Goal: Task Accomplishment & Management: Use online tool/utility

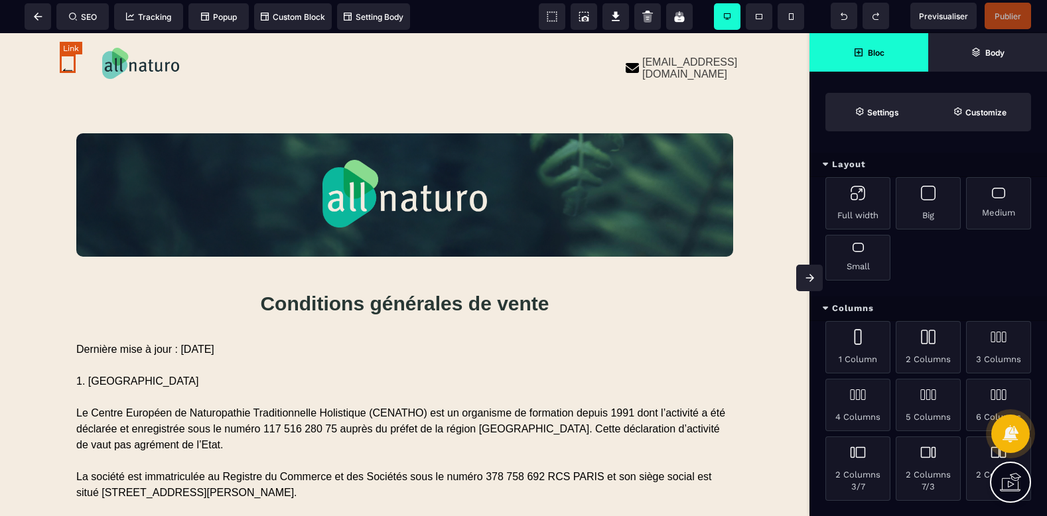
click at [68, 70] on link "←" at bounding box center [68, 69] width 16 height 18
select select "***"
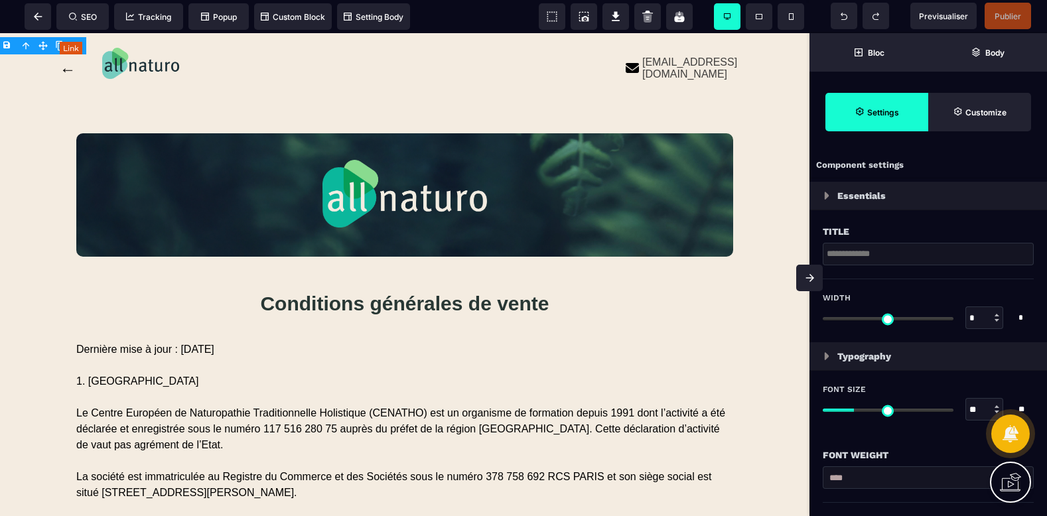
type input "****"
type input "*"
select select "**"
type input "*"
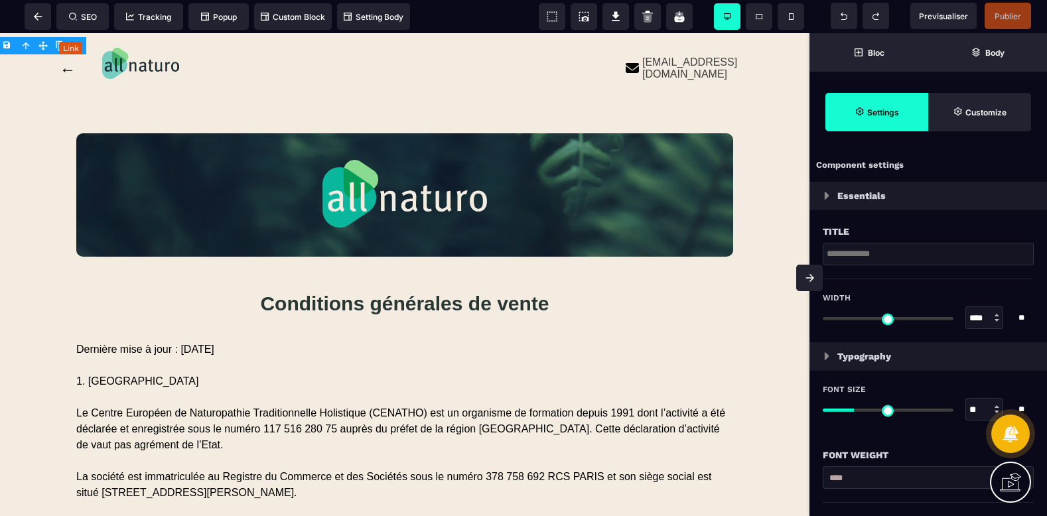
type input "*"
click at [68, 69] on link "←" at bounding box center [68, 69] width 16 height 18
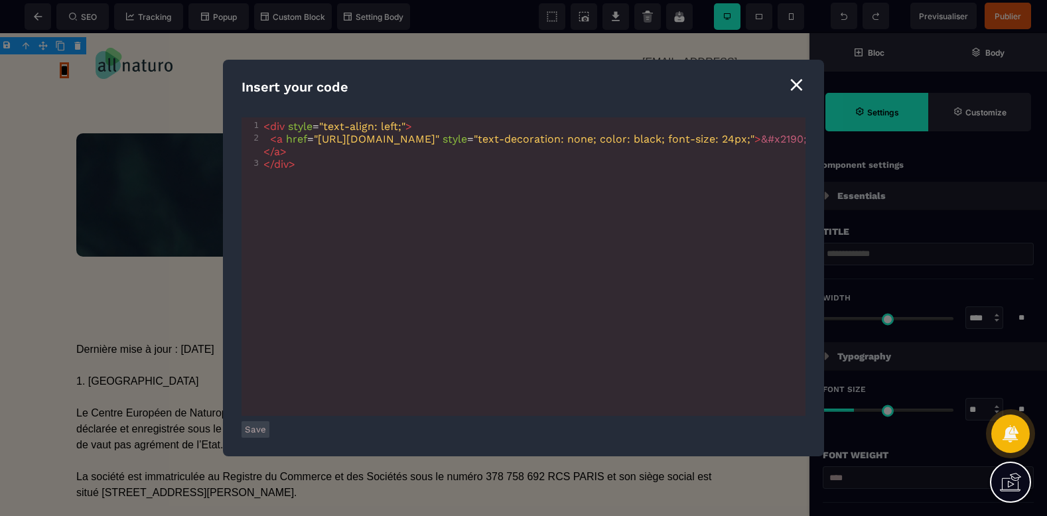
click at [439, 135] on span ""[URL][DOMAIN_NAME]"" at bounding box center [376, 139] width 125 height 13
click at [265, 433] on button "Save" at bounding box center [255, 429] width 28 height 17
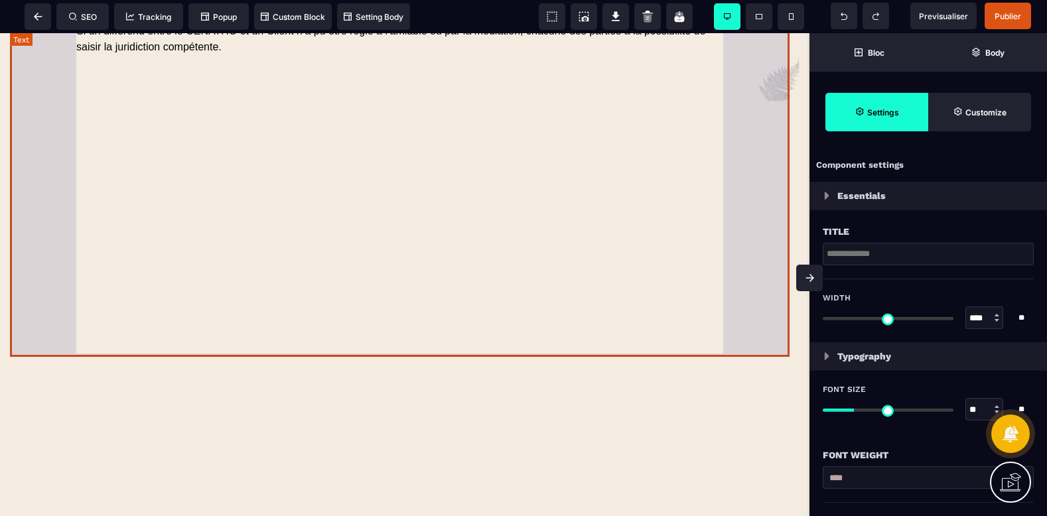
scroll to position [6861, 0]
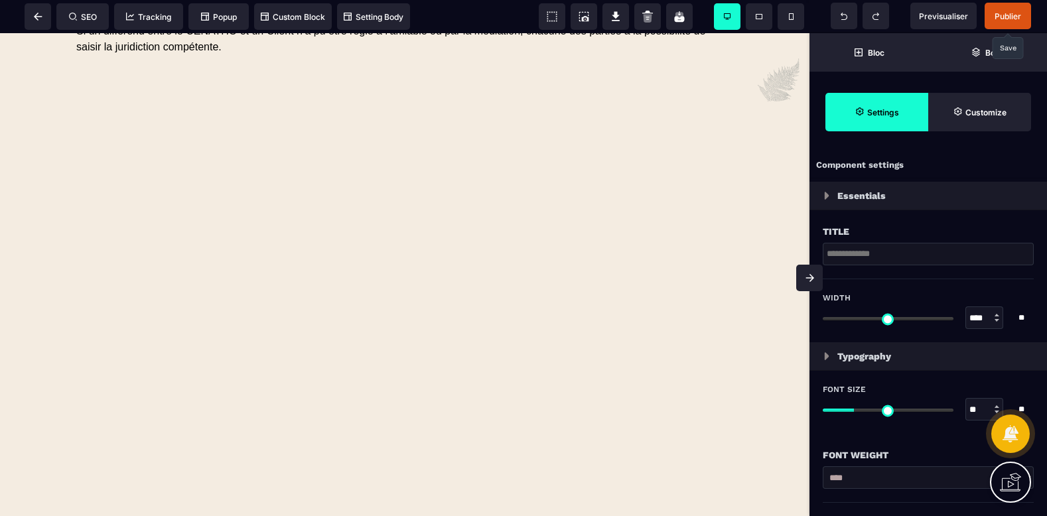
click at [987, 15] on span "Publier" at bounding box center [1008, 16] width 46 height 27
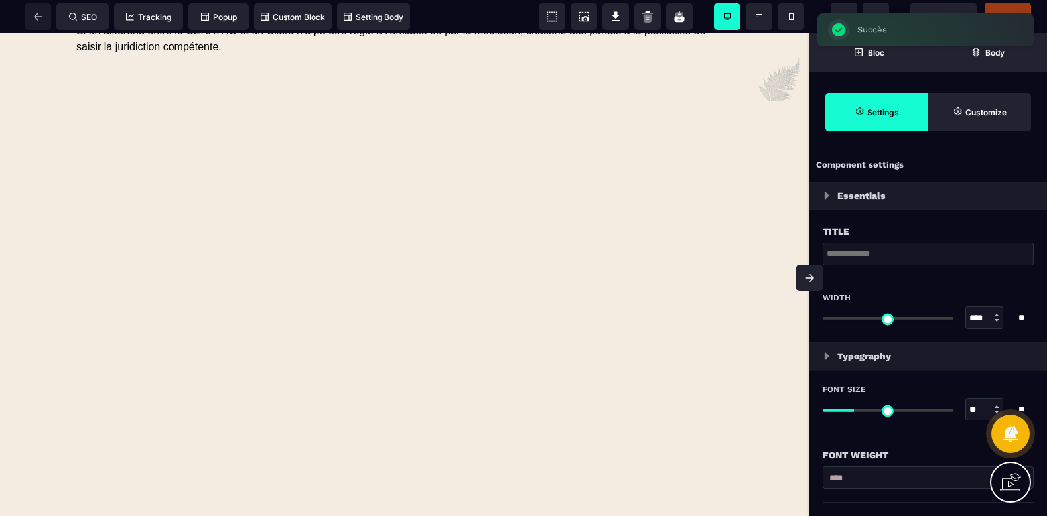
click at [21, 23] on div "SEO Tracking Popup Custom Block Setting Body" at bounding box center [209, 16] width 412 height 27
click at [39, 26] on div "SEO Tracking Popup Custom Block Setting Body" at bounding box center [209, 16] width 412 height 27
click at [66, 21] on span "SEO" at bounding box center [82, 16] width 52 height 27
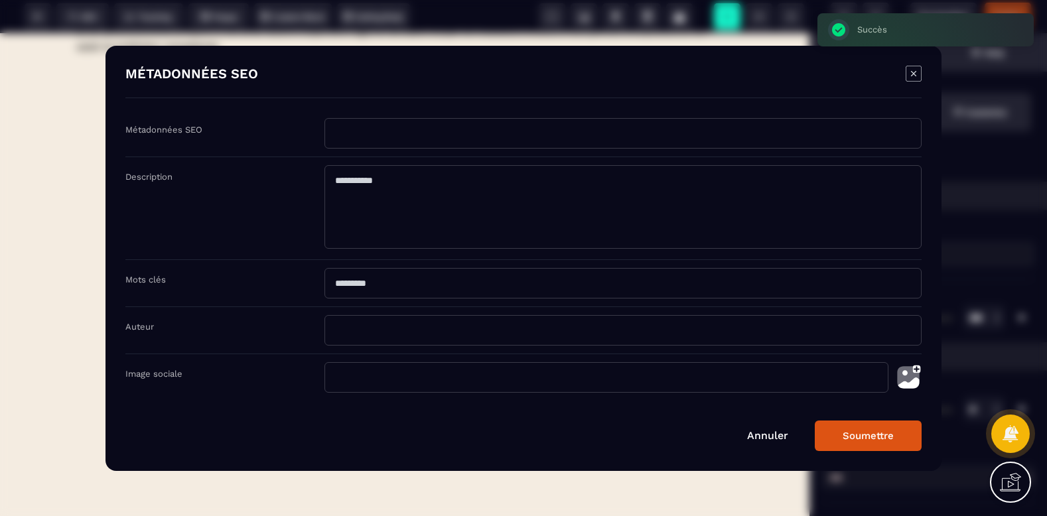
click at [52, 99] on div "Modal window" at bounding box center [523, 258] width 1047 height 516
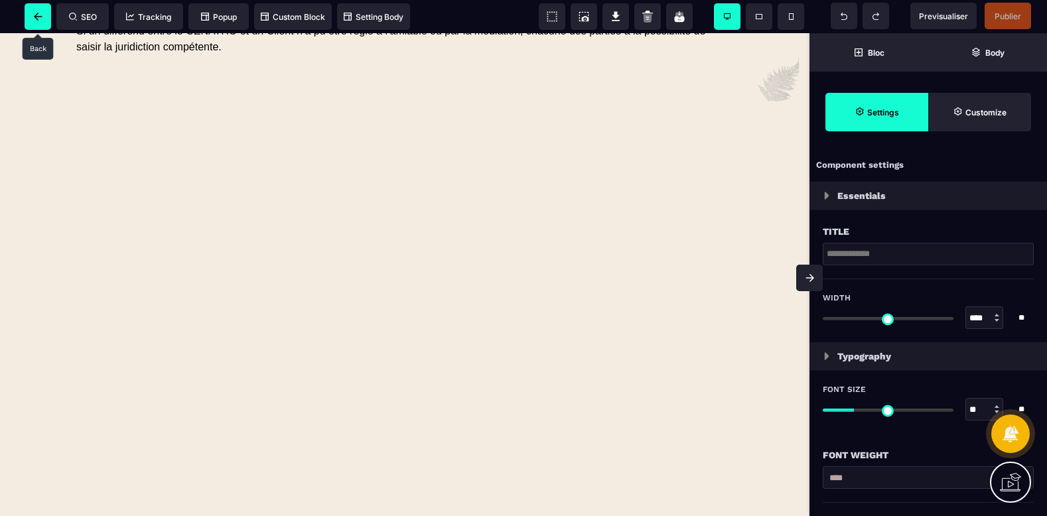
click at [46, 11] on span at bounding box center [38, 16] width 27 height 27
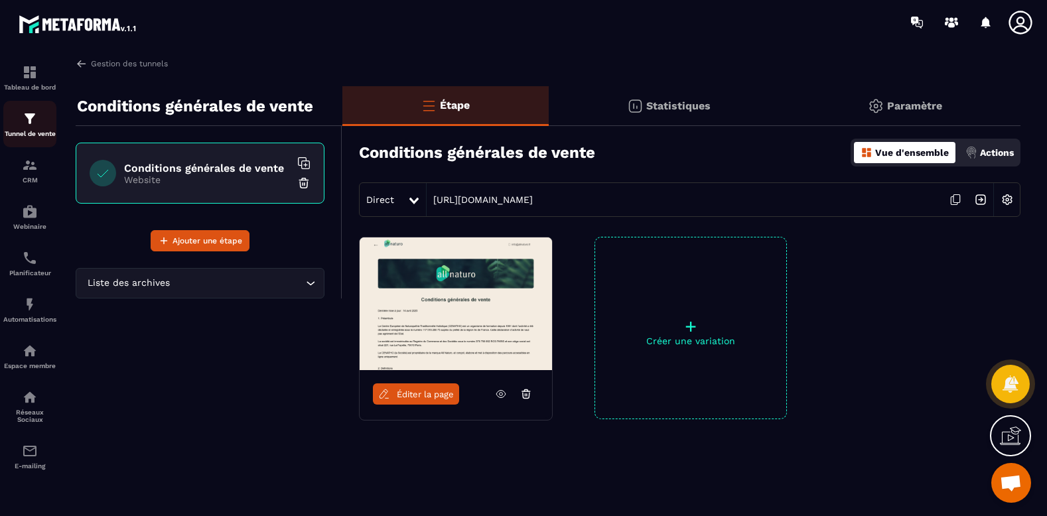
click at [33, 133] on p "Tunnel de vente" at bounding box center [29, 133] width 53 height 7
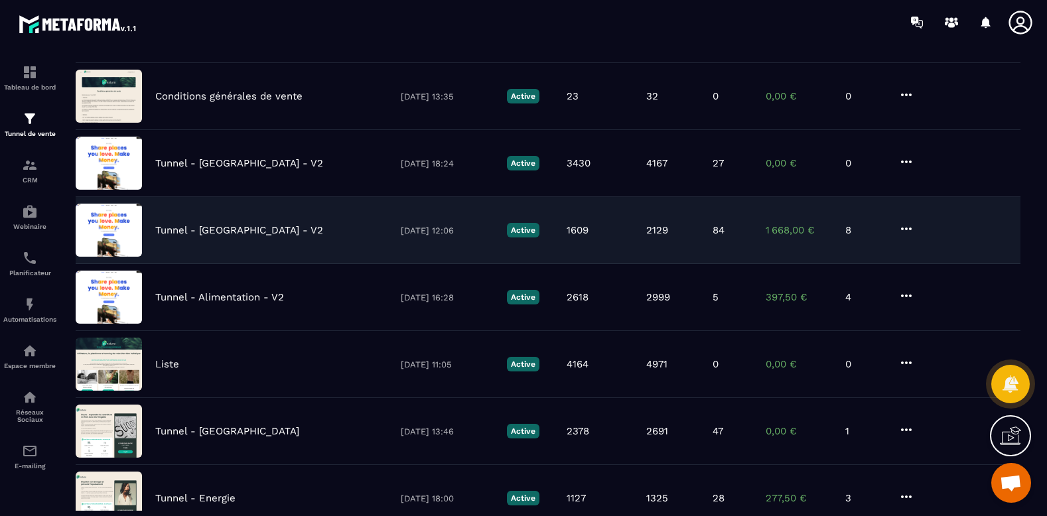
scroll to position [133, 0]
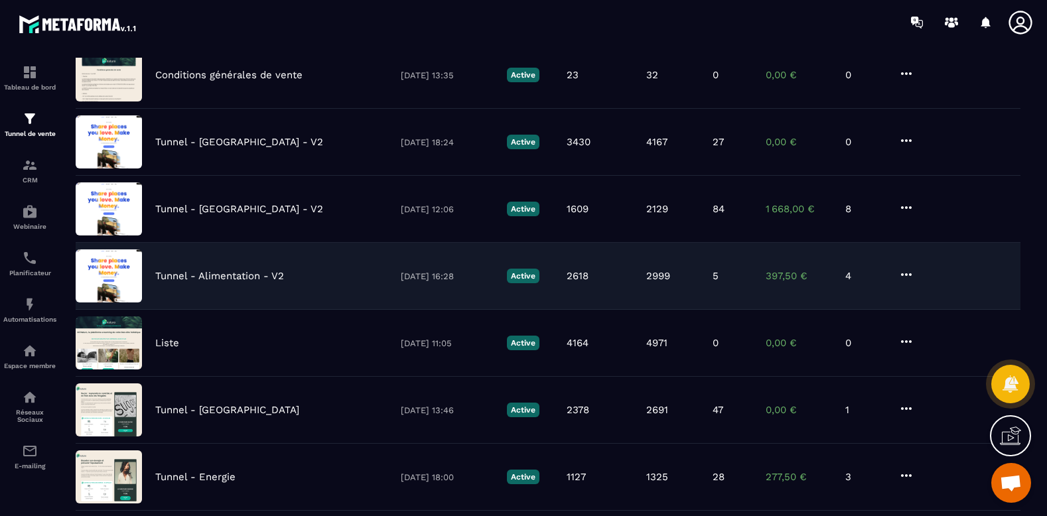
click at [289, 270] on div "Tunnel - Alimentation - V2" at bounding box center [271, 276] width 232 height 12
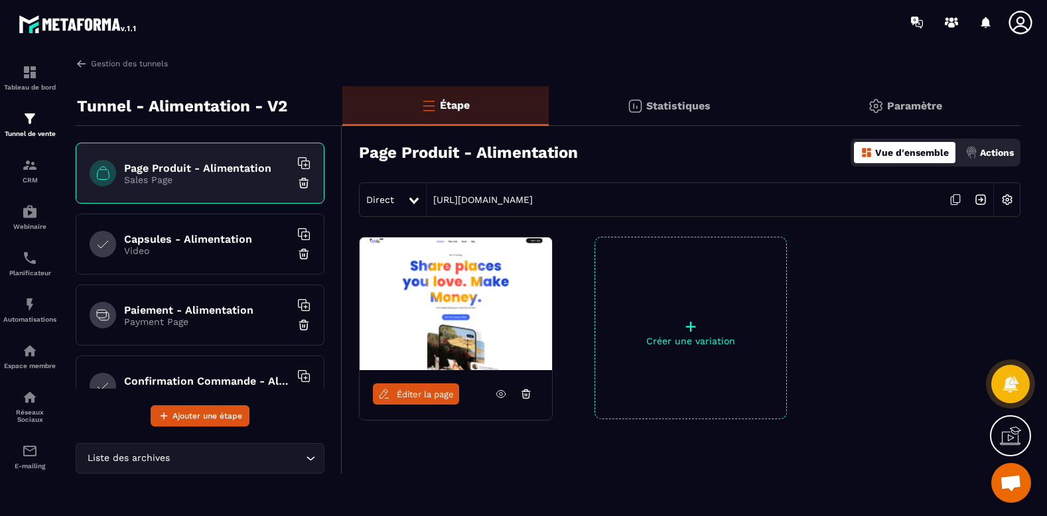
click at [427, 392] on span "Éditer la page" at bounding box center [425, 394] width 57 height 10
